Goal: Task Accomplishment & Management: Use online tool/utility

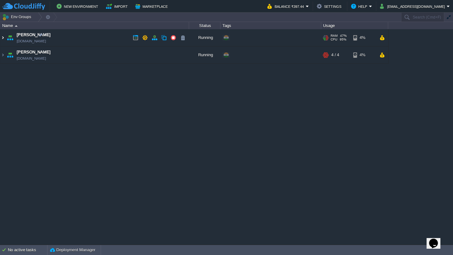
click at [2, 37] on img at bounding box center [2, 37] width 5 height 17
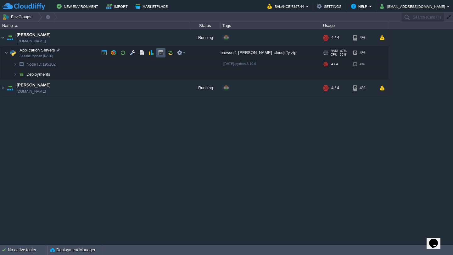
click at [160, 53] on button "button" at bounding box center [161, 53] width 6 height 6
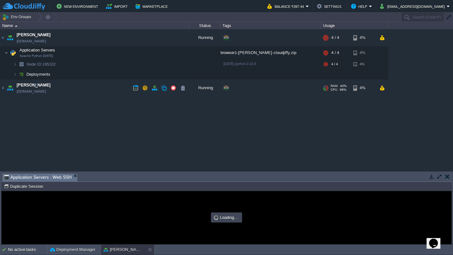
type input "#000000"
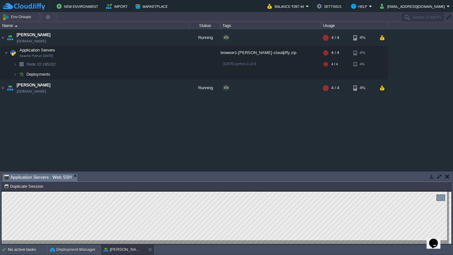
click at [438, 178] on button "button" at bounding box center [440, 177] width 6 height 6
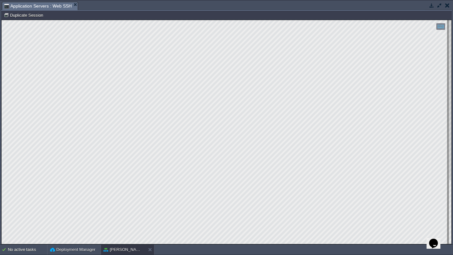
click at [447, 4] on button "button" at bounding box center [447, 6] width 4 height 6
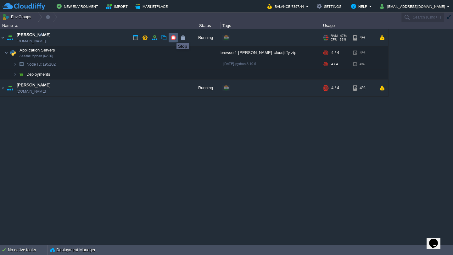
click at [172, 37] on button "button" at bounding box center [174, 38] width 6 height 6
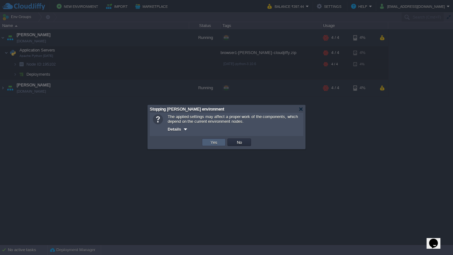
click at [211, 142] on button "Yes" at bounding box center [214, 143] width 11 height 6
